Goal: Information Seeking & Learning: Find specific fact

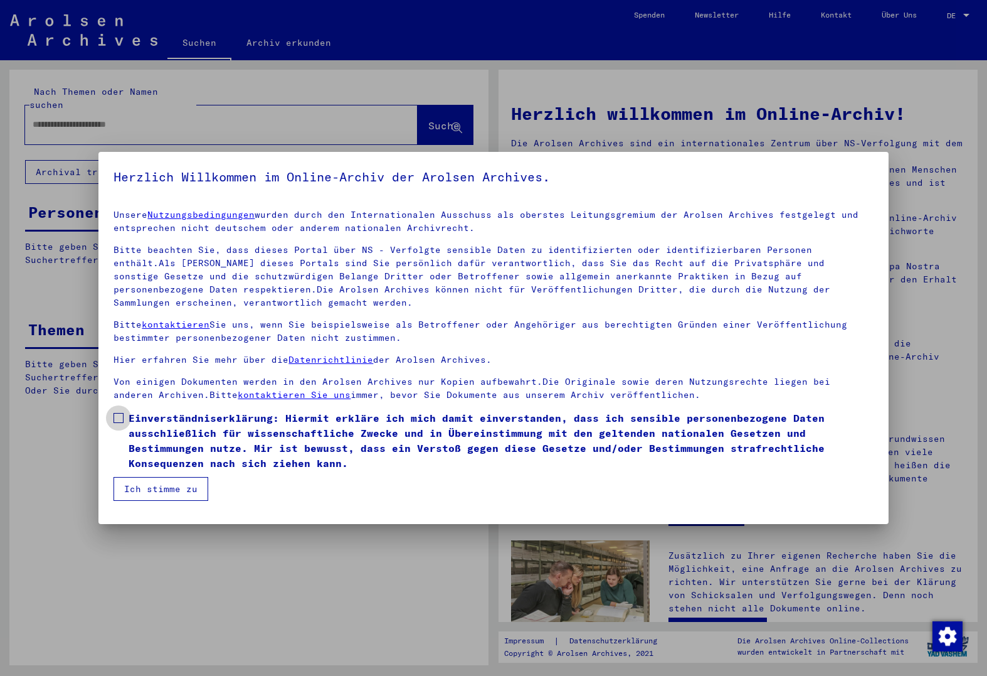
click at [245, 432] on span "Einverständniserklärung: Hiermit erkläre ich mich damit einverstanden, dass ich…" at bounding box center [501, 440] width 744 height 60
click at [198, 489] on button "Ich stimme zu" at bounding box center [161, 489] width 95 height 24
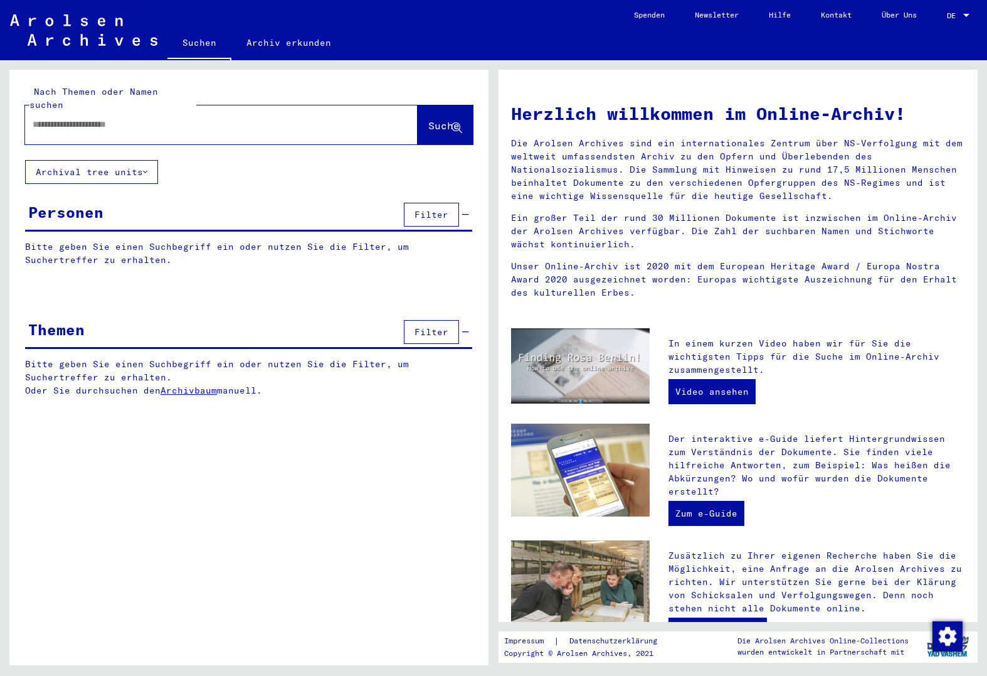
click at [134, 118] on input "text" at bounding box center [206, 124] width 347 height 13
type input "**********"
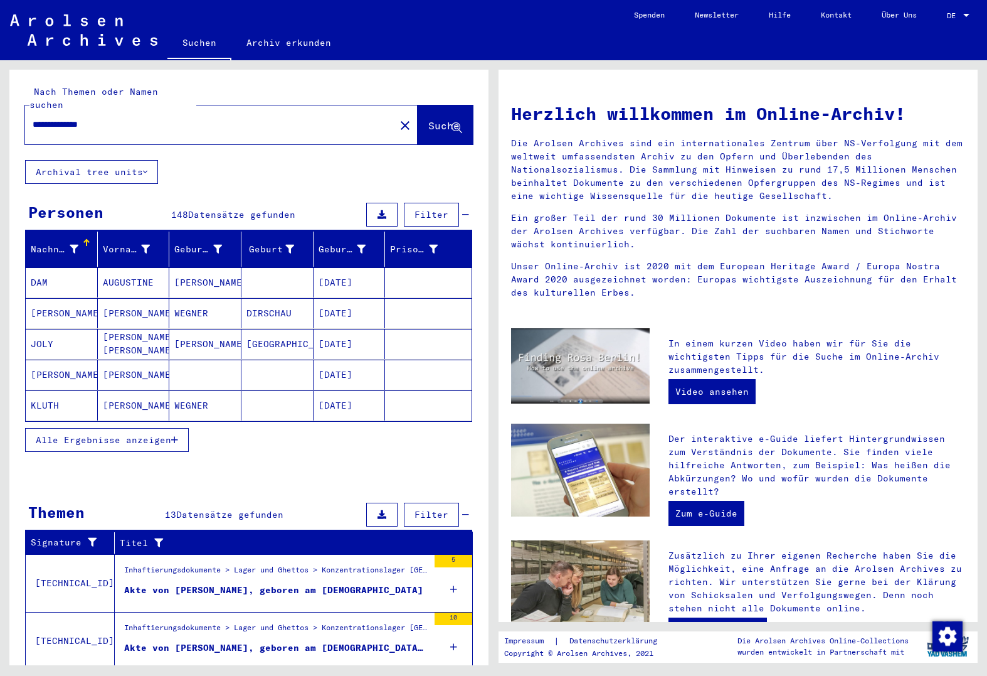
click at [135, 434] on span "Alle Ergebnisse anzeigen" at bounding box center [103, 439] width 135 height 11
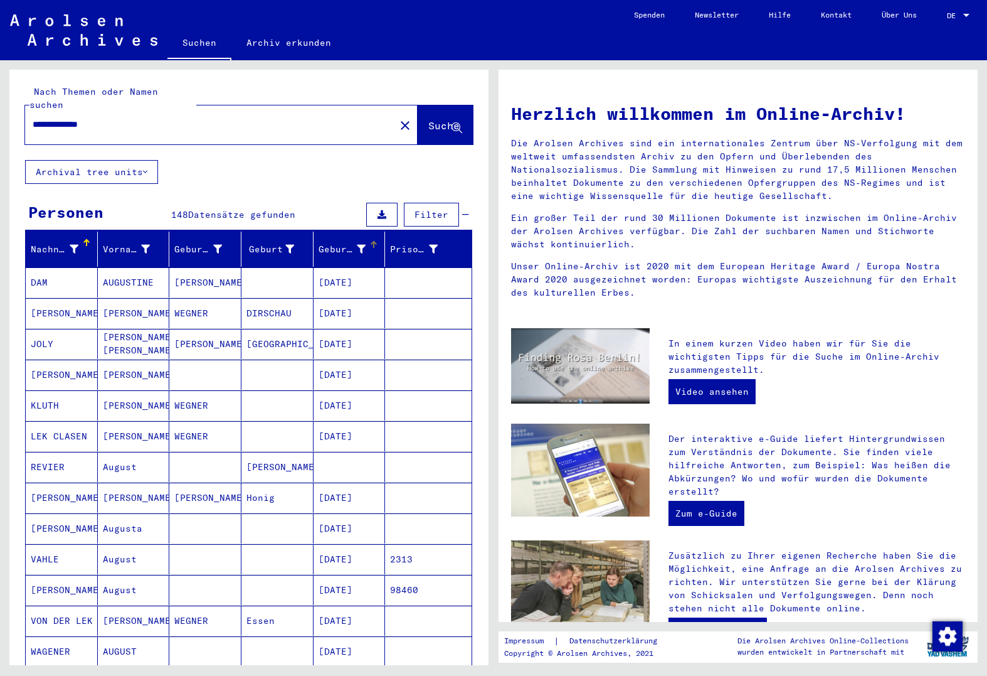
click at [331, 246] on mat-header-cell "Geburtsdatum" at bounding box center [350, 248] width 72 height 35
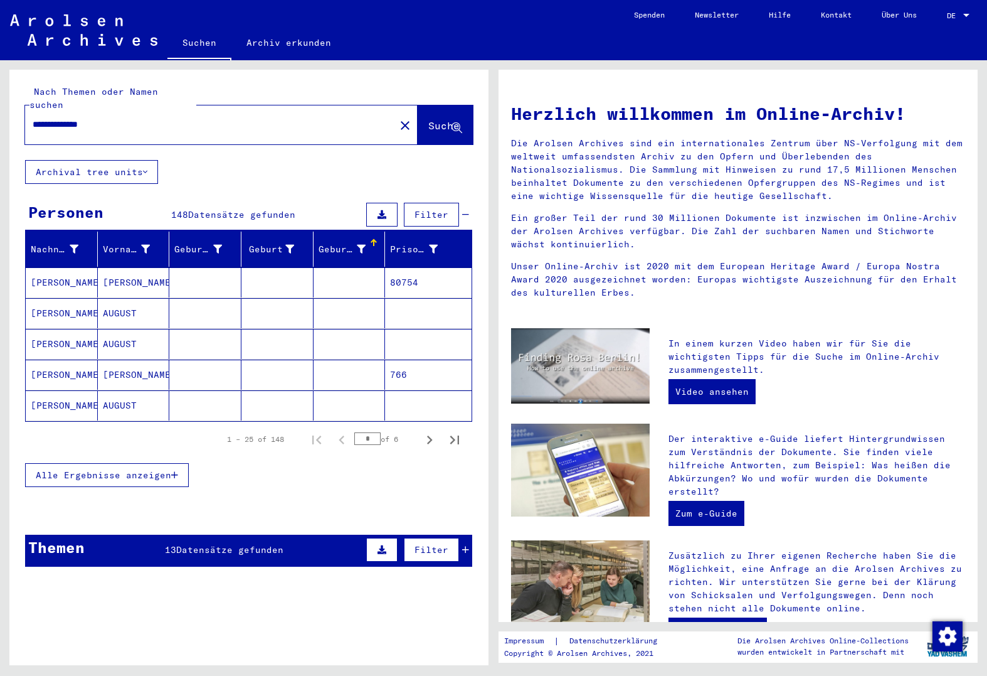
click at [336, 243] on div "Geburtsdatum" at bounding box center [343, 249] width 48 height 13
click at [160, 548] on div "Themen 13 Datensätze gefunden Filter" at bounding box center [248, 550] width 447 height 32
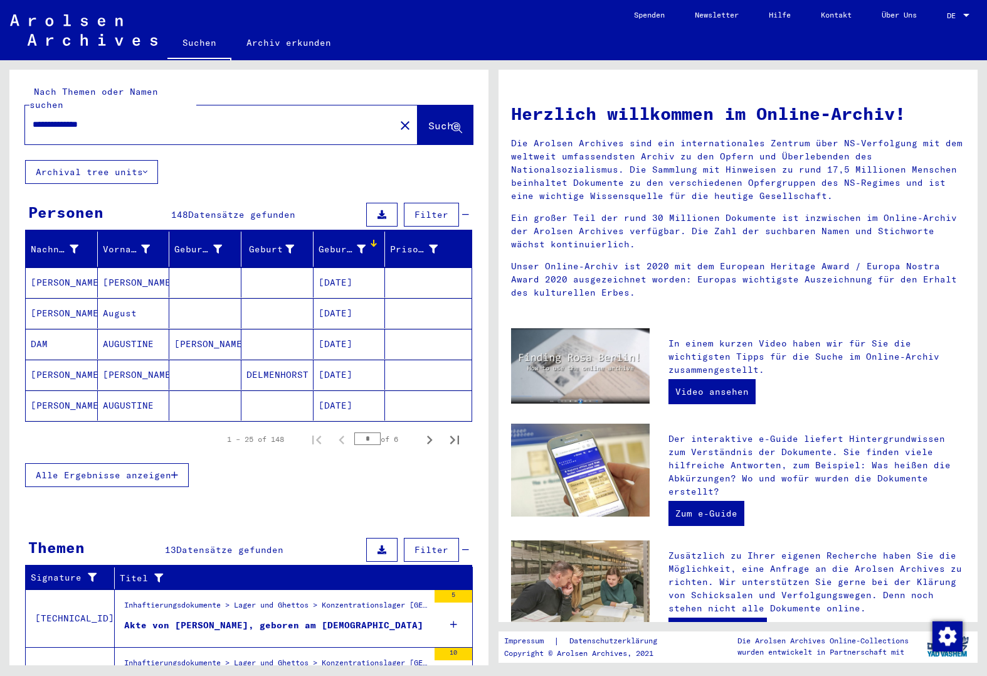
click at [124, 469] on span "Alle Ergebnisse anzeigen" at bounding box center [103, 474] width 135 height 11
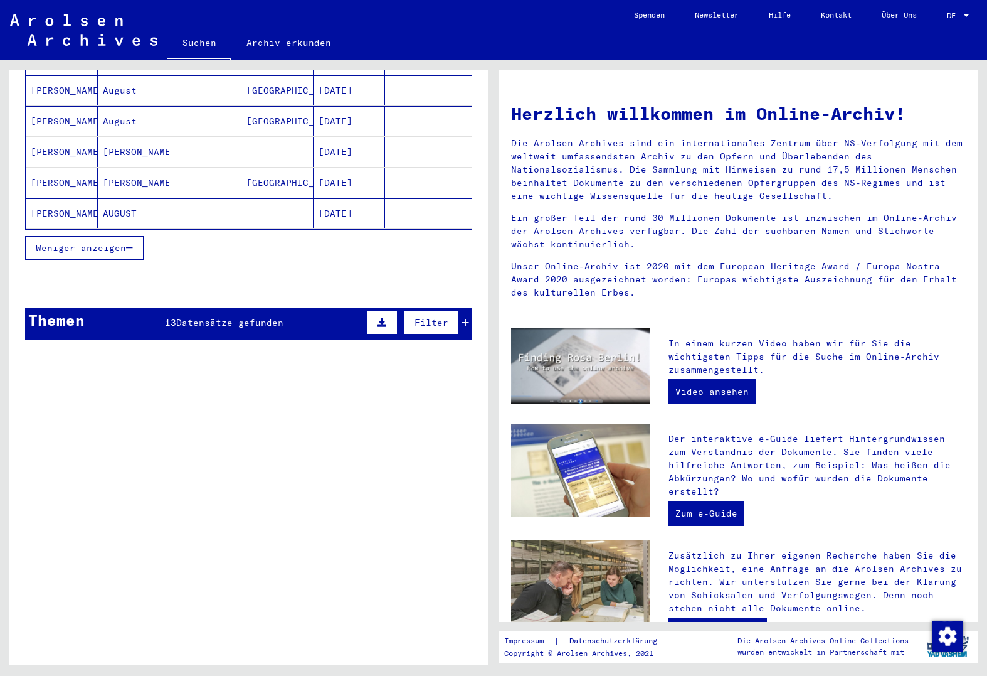
click at [220, 340] on th "Titel" at bounding box center [294, 351] width 358 height 22
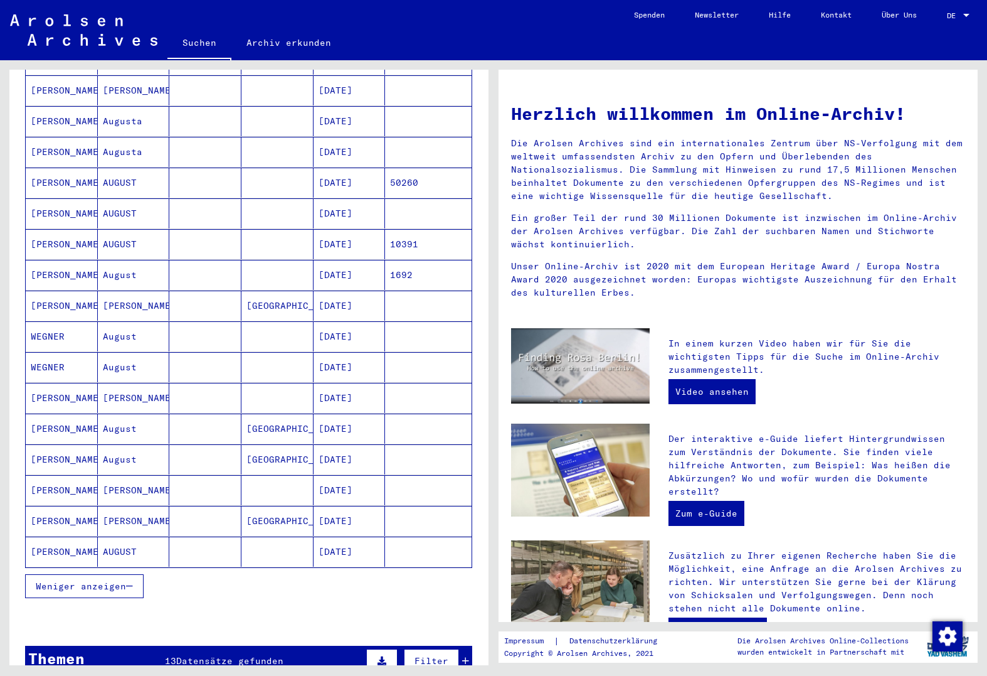
scroll to position [807, 0]
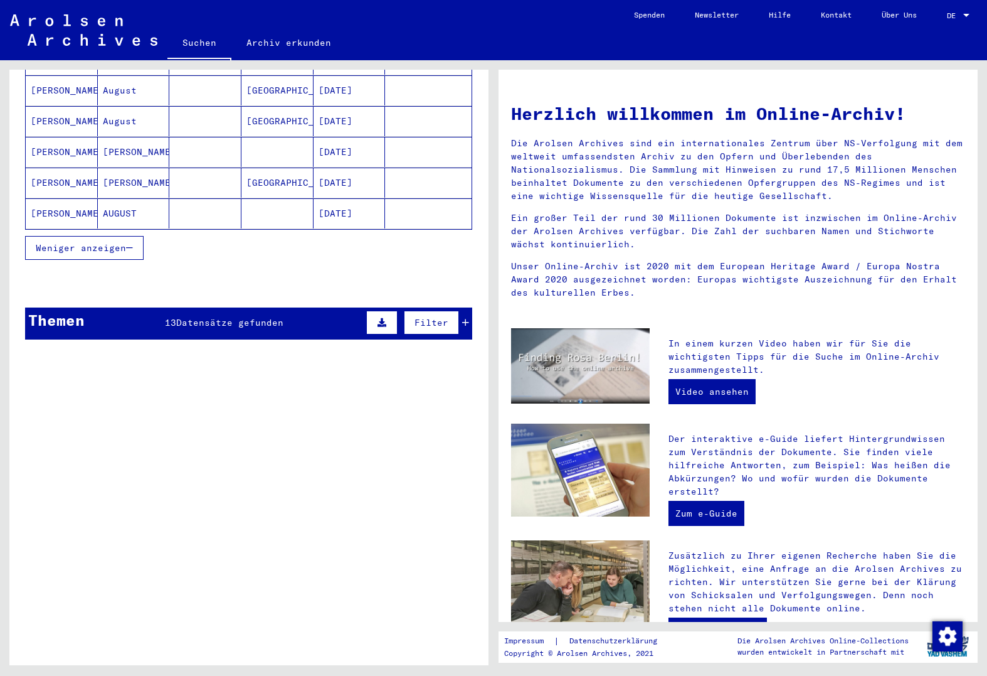
click at [217, 317] on span "Datensätze gefunden" at bounding box center [229, 322] width 107 height 11
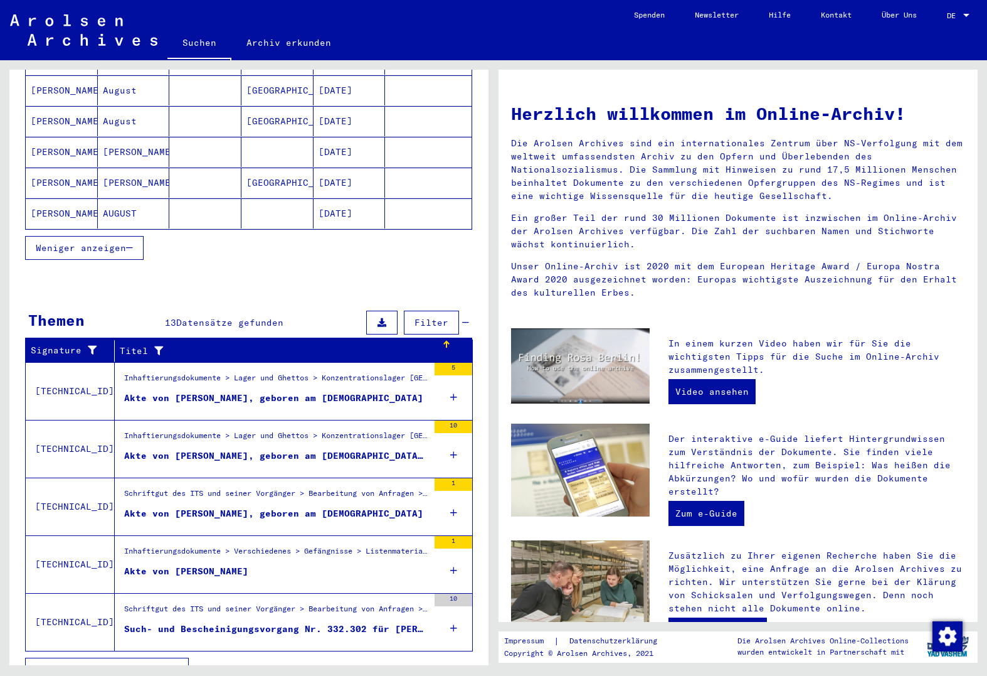
scroll to position [817, 0]
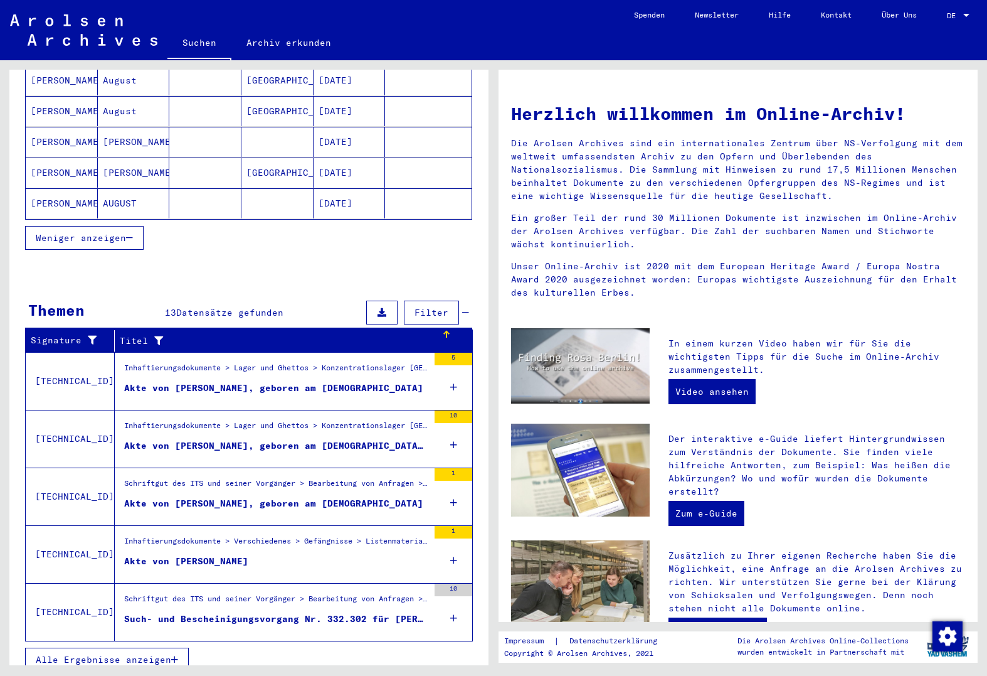
click at [127, 655] on button "Alle Ergebnisse anzeigen" at bounding box center [107, 659] width 164 height 24
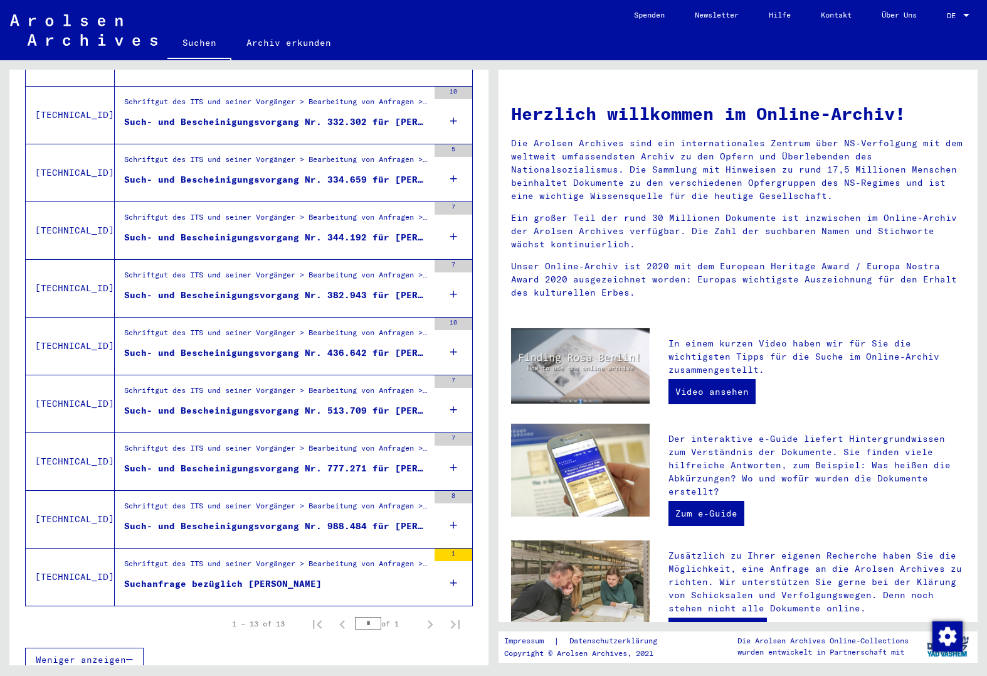
click at [211, 577] on div "Suchanfrage bezüglich [PERSON_NAME]" at bounding box center [223, 583] width 198 height 13
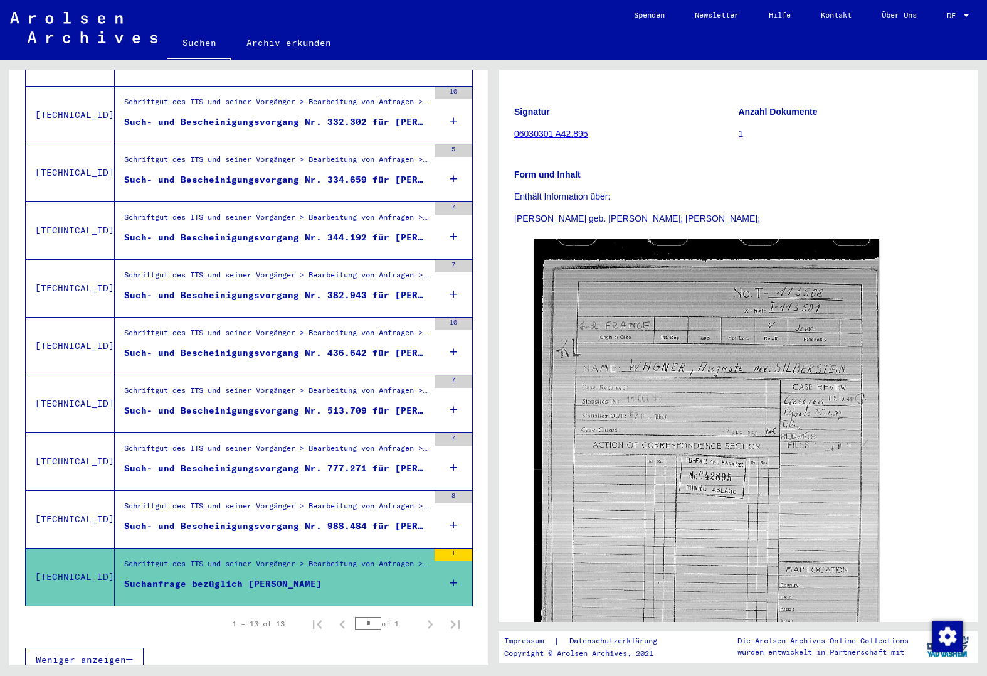
scroll to position [125, 0]
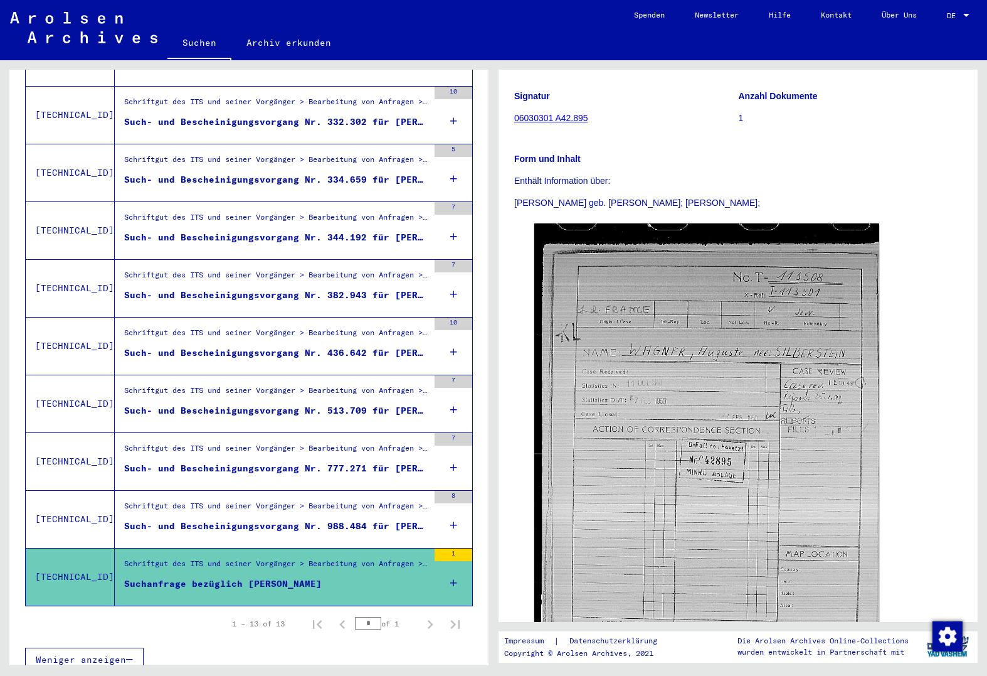
click at [292, 522] on figure "Such- und Bescheinigungsvorgang Nr. 988.484 für [PERSON_NAME] geboren [DEMOGRAP…" at bounding box center [276, 528] width 304 height 19
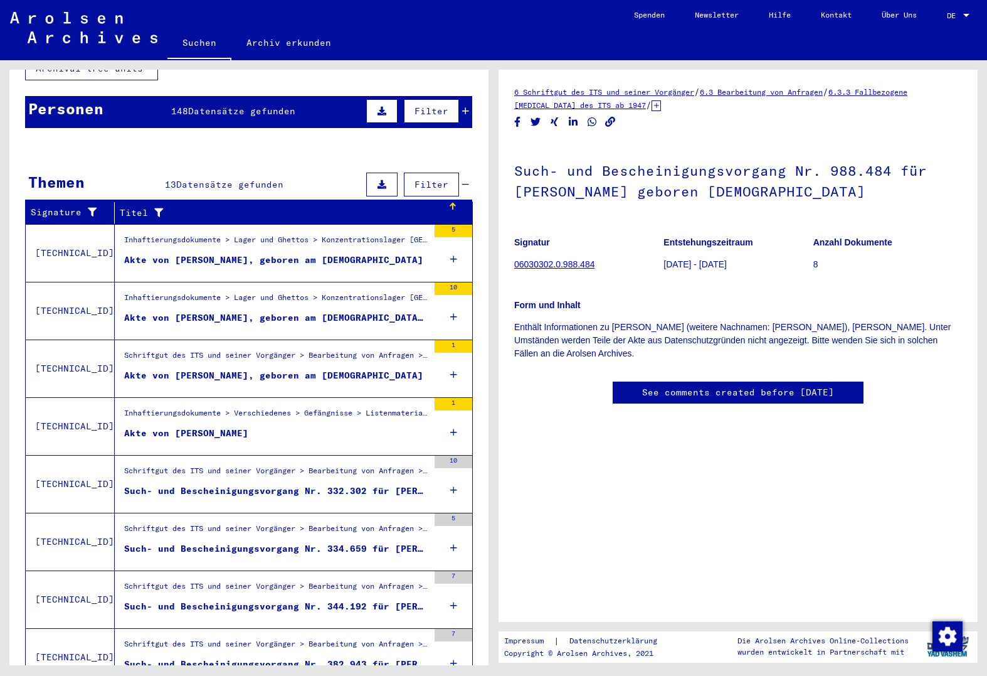
scroll to position [96, 0]
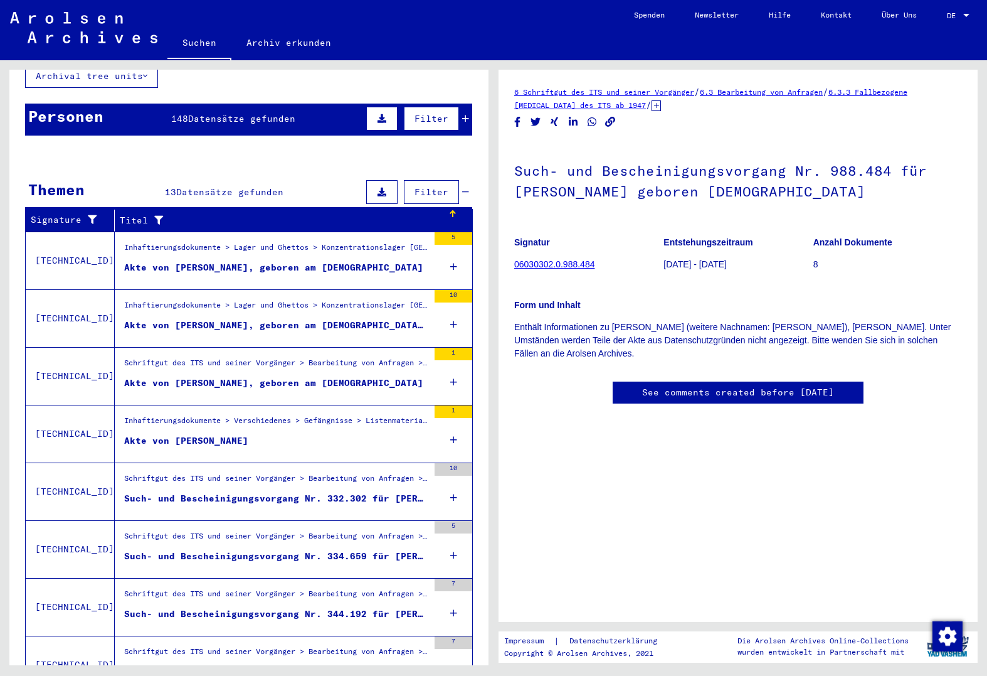
click at [297, 241] on div "Inhaftierungsdokumente > Lager und Ghettos > Konzentrationslager [GEOGRAPHIC_DA…" at bounding box center [276, 250] width 304 height 18
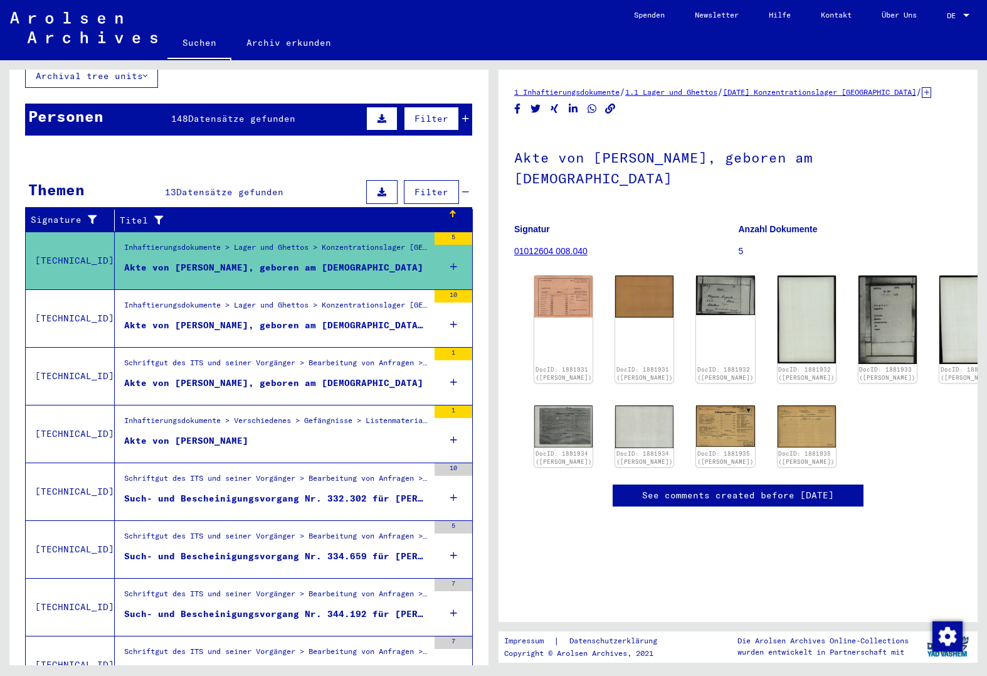
scroll to position [472, 0]
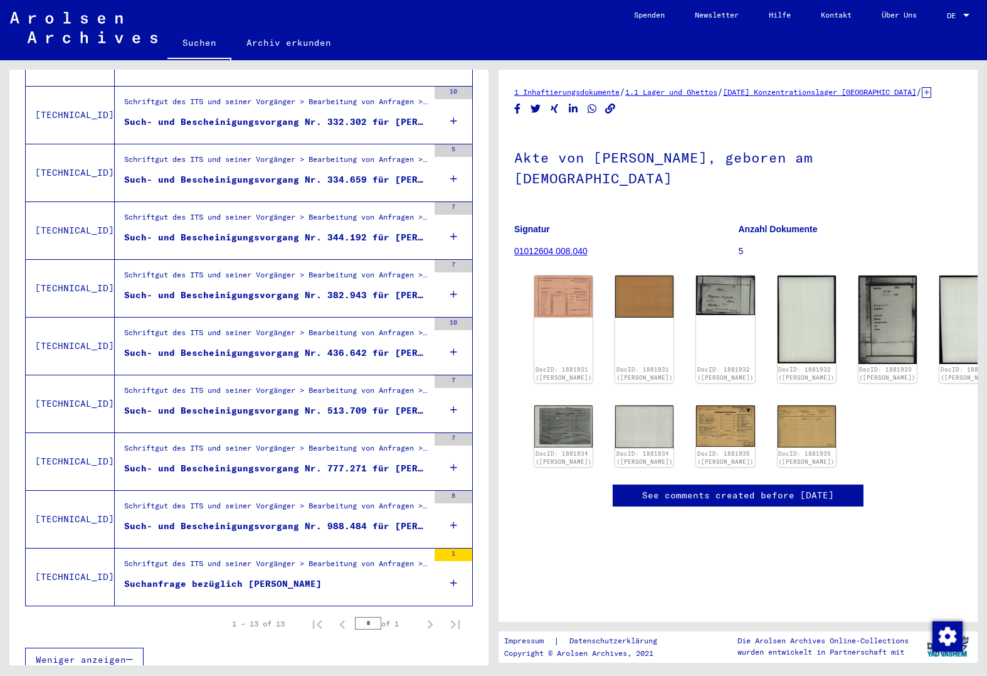
click at [325, 500] on div "Schriftgut des ITS und seiner Vorgänger > Bearbeitung von Anfragen > Fallbezoge…" at bounding box center [276, 509] width 304 height 18
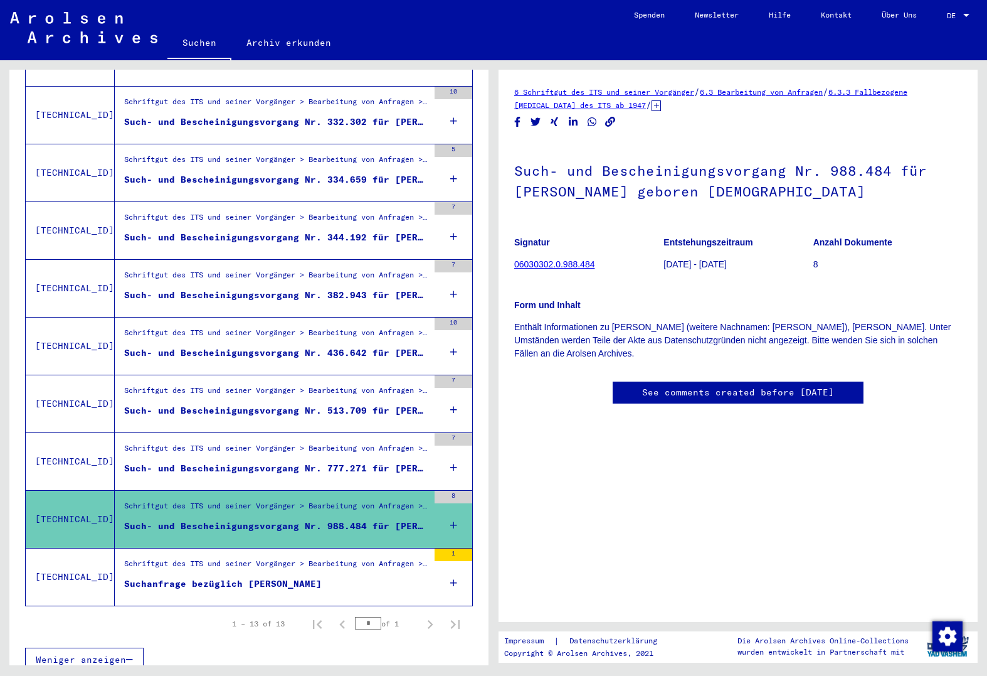
drag, startPoint x: 608, startPoint y: 262, endPoint x: 516, endPoint y: 257, distance: 92.4
click at [516, 257] on figure "Signatur 06030302.0.988.484" at bounding box center [588, 255] width 149 height 56
drag, startPoint x: 516, startPoint y: 257, endPoint x: 599, endPoint y: 267, distance: 84.1
click at [599, 267] on figure "Signatur 06030302.0.988.484" at bounding box center [588, 255] width 149 height 56
drag, startPoint x: 601, startPoint y: 264, endPoint x: 513, endPoint y: 261, distance: 87.9
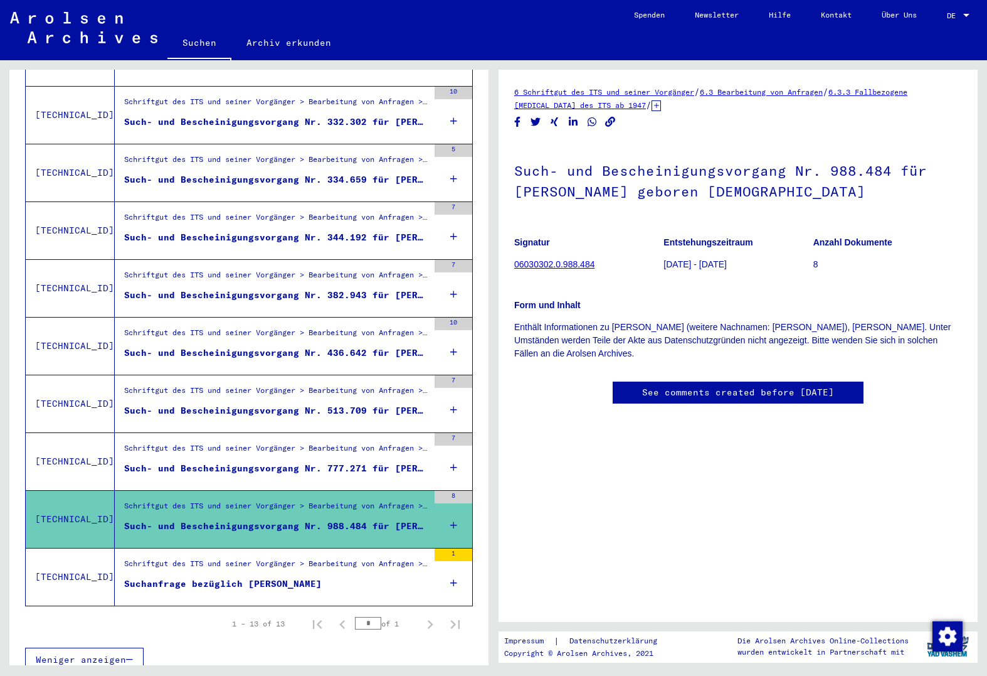
click at [513, 261] on yv-its-full-details "6 Schriftgut des ITS und seiner Vorgänger / 6.3 Bearbeitung von Anfragen / 6.3.…" at bounding box center [738, 257] width 479 height 344
drag, startPoint x: 513, startPoint y: 261, endPoint x: 637, endPoint y: 261, distance: 124.2
click at [637, 261] on figure "Signatur 06030302.0.988.484" at bounding box center [588, 255] width 149 height 56
drag, startPoint x: 600, startPoint y: 265, endPoint x: 516, endPoint y: 268, distance: 84.1
click at [516, 268] on figure "Signatur 06030302.0.988.484" at bounding box center [588, 255] width 149 height 56
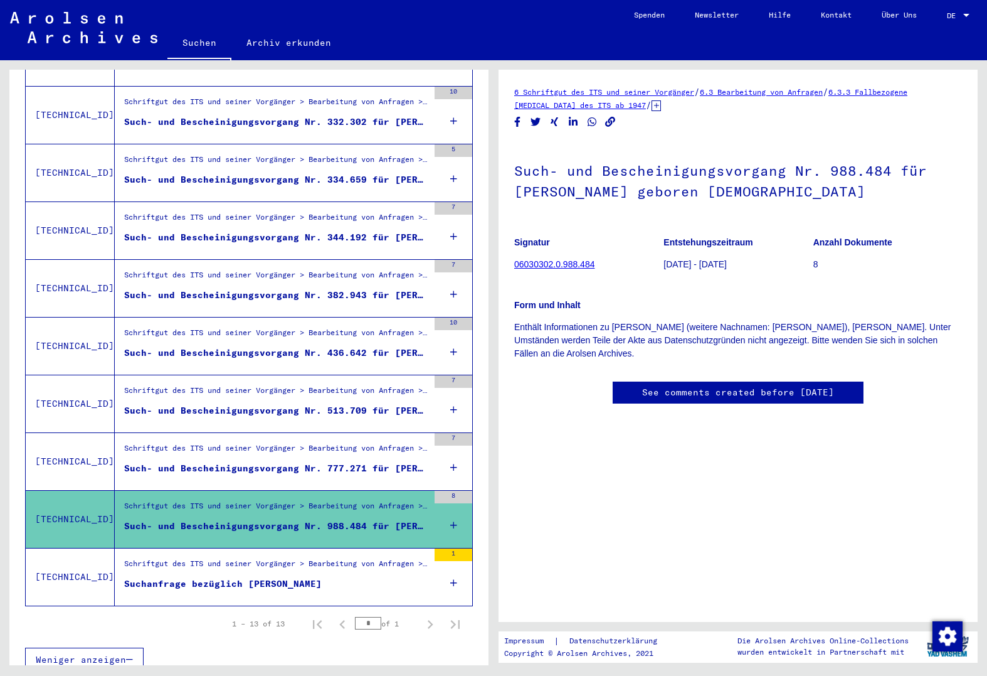
copy link "06030302.0.988.484"
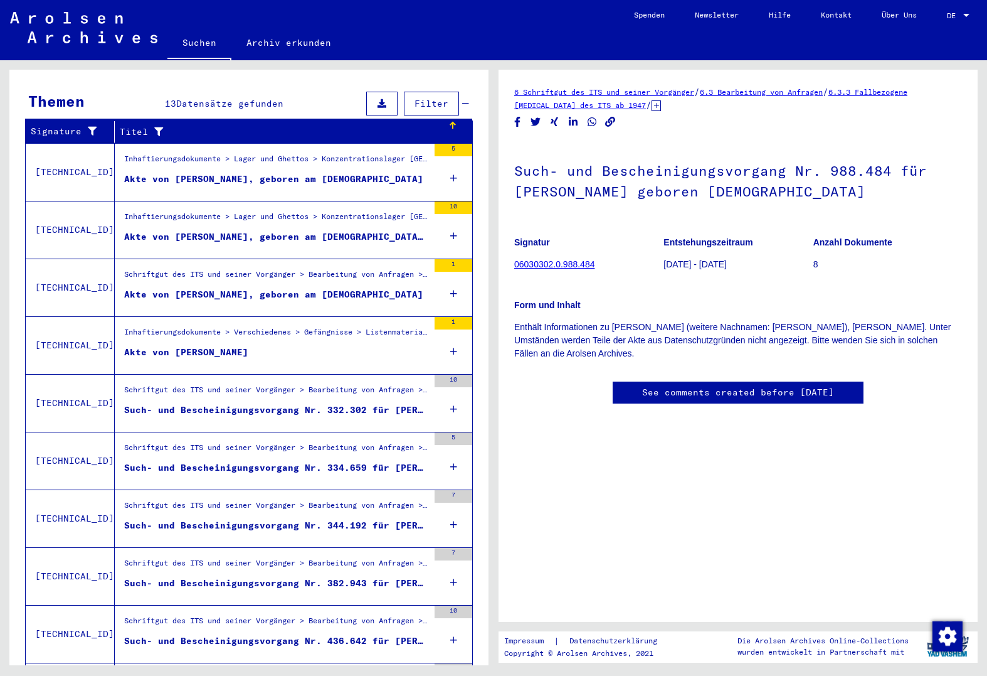
scroll to position [159, 0]
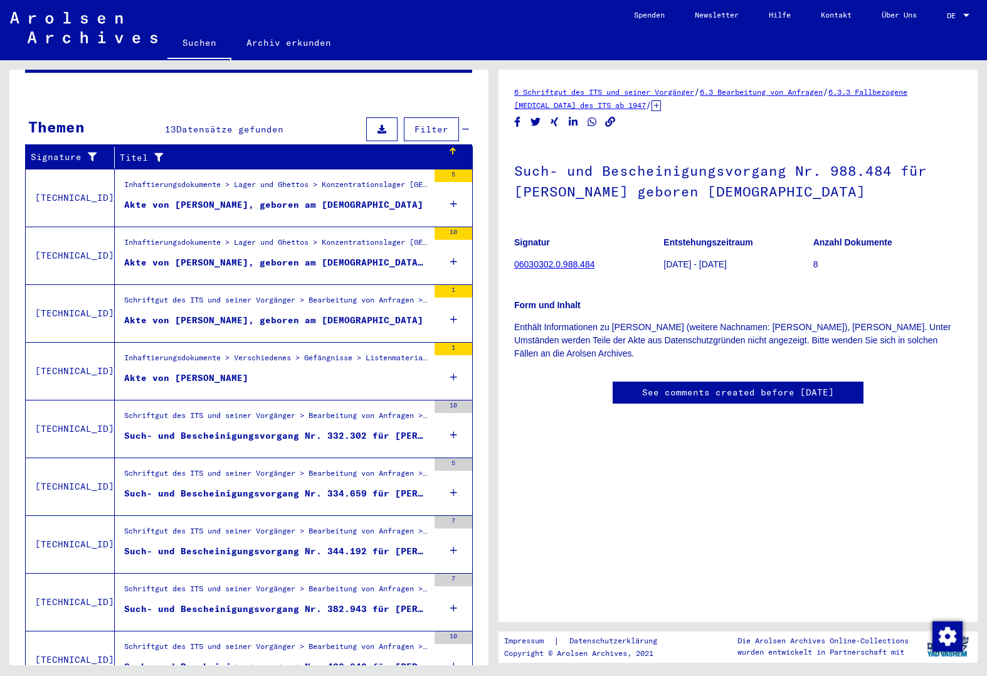
click at [252, 489] on figure "Such- und Bescheinigungsvorgang Nr. 334.659 für [PERSON_NAME] geboren [DEMOGRAP…" at bounding box center [276, 496] width 304 height 19
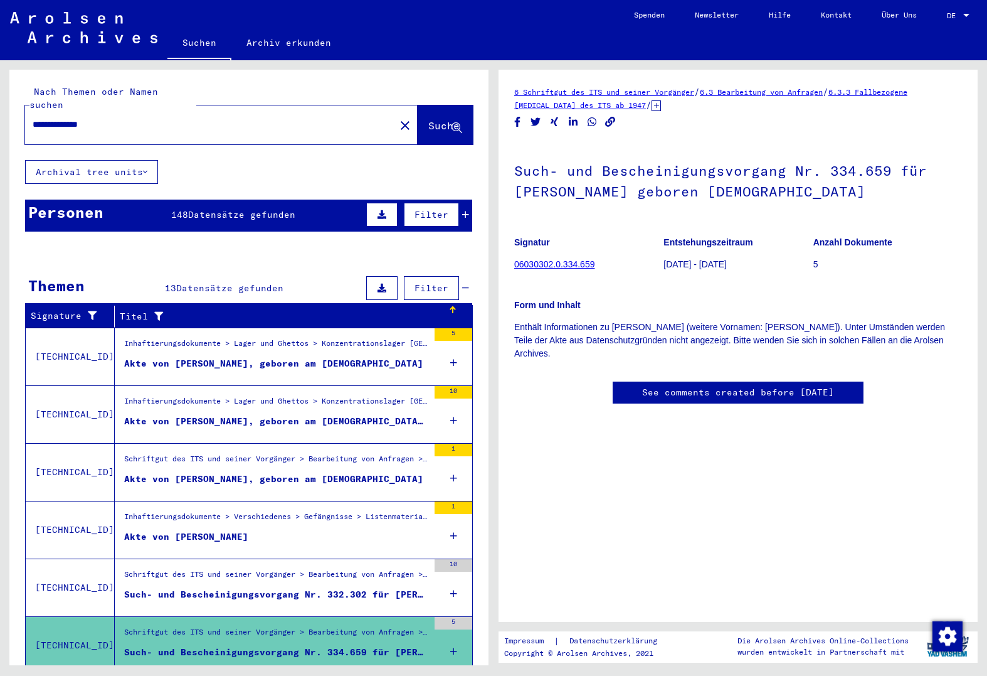
click at [245, 209] on span "Datensätze gefunden" at bounding box center [241, 214] width 107 height 11
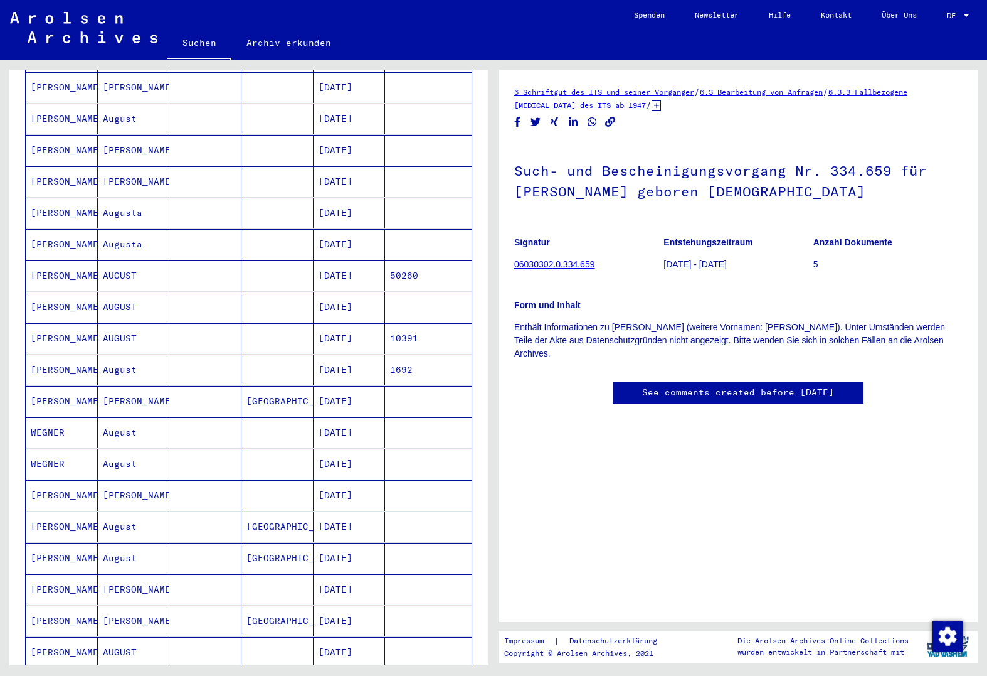
scroll to position [251, 0]
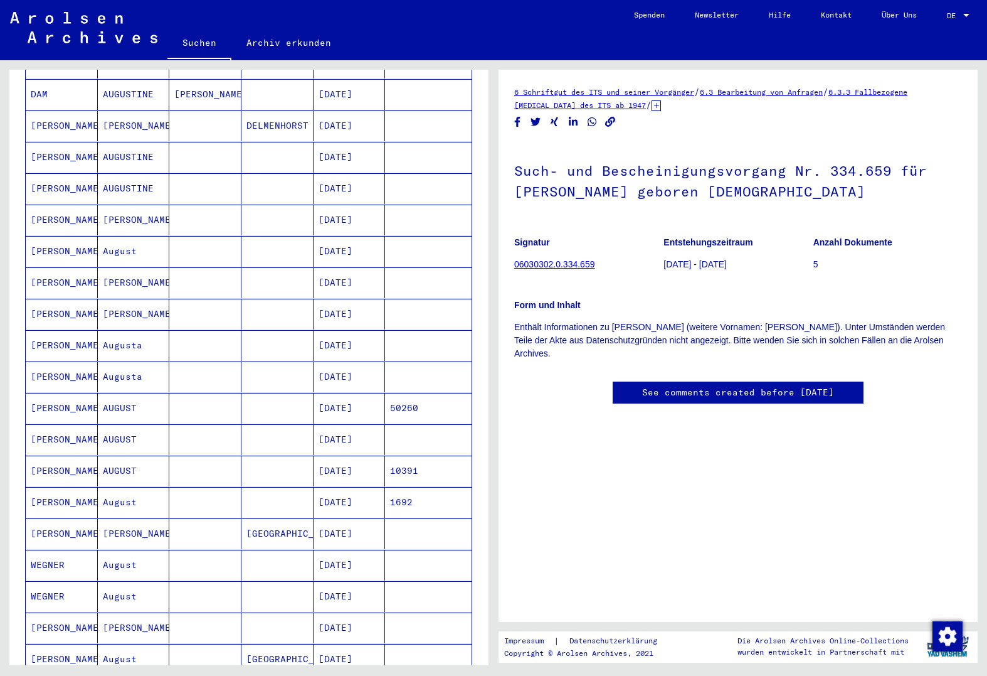
click at [99, 9] on mat-toolbar "Suchen Archiv erkunden Detailfragen/-infos zu den Dokumenten? Stelle hier einen…" at bounding box center [493, 30] width 987 height 60
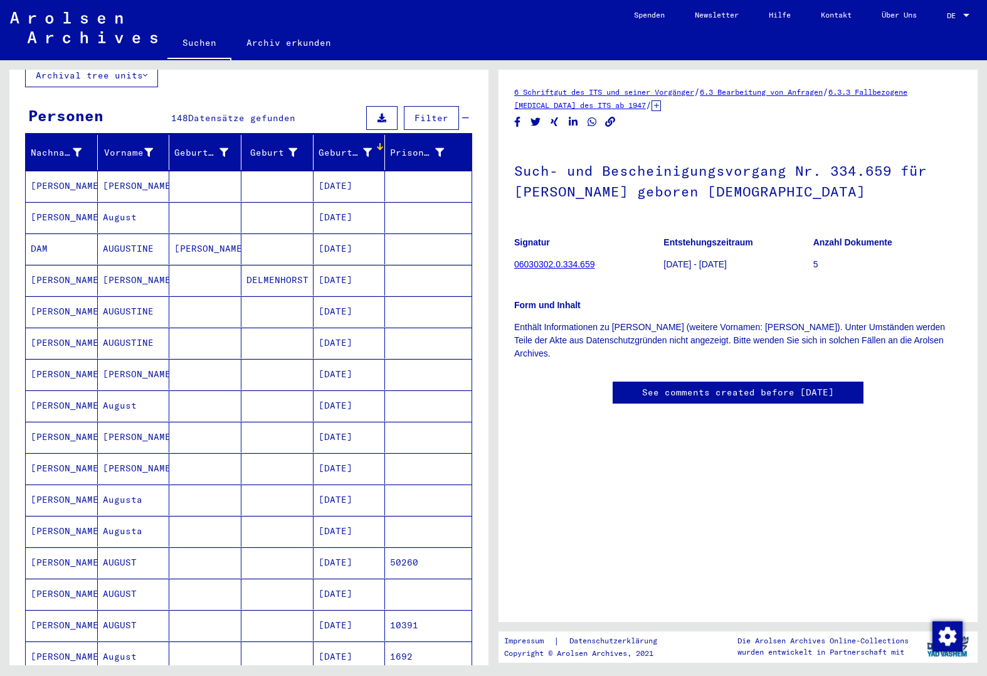
scroll to position [0, 0]
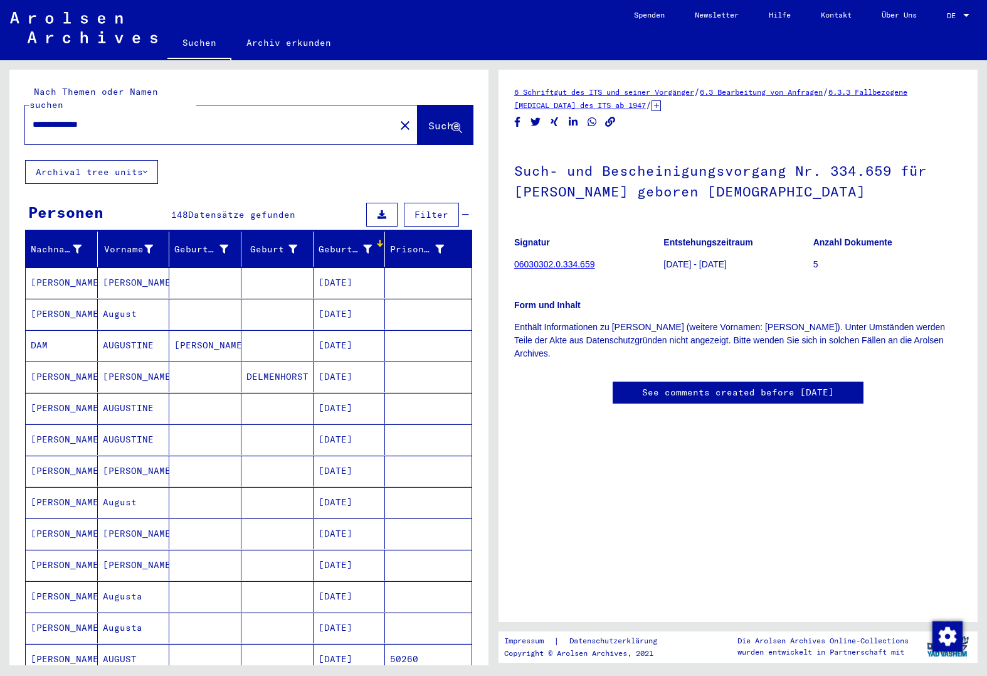
click at [55, 16] on img at bounding box center [83, 27] width 147 height 31
